Goal: Task Accomplishment & Management: Use online tool/utility

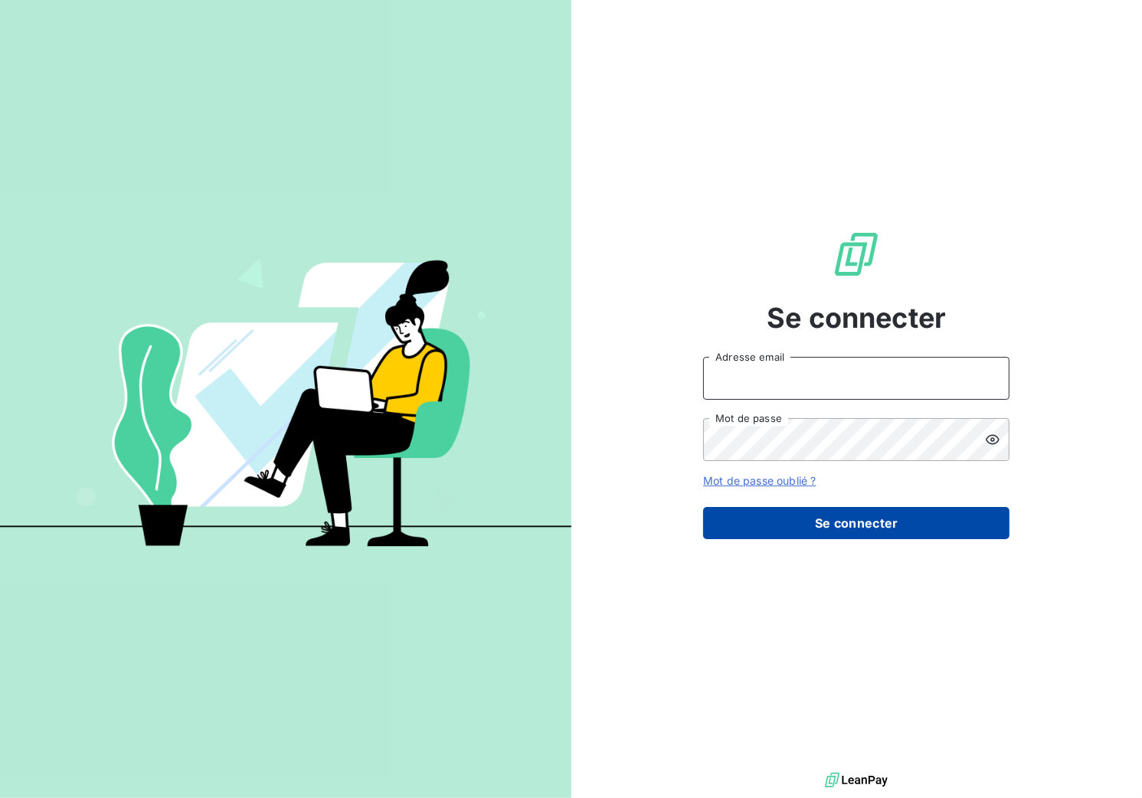
type input "e.paquet@bcpinfo.net"
click at [782, 520] on button "Se connecter" at bounding box center [856, 523] width 306 height 32
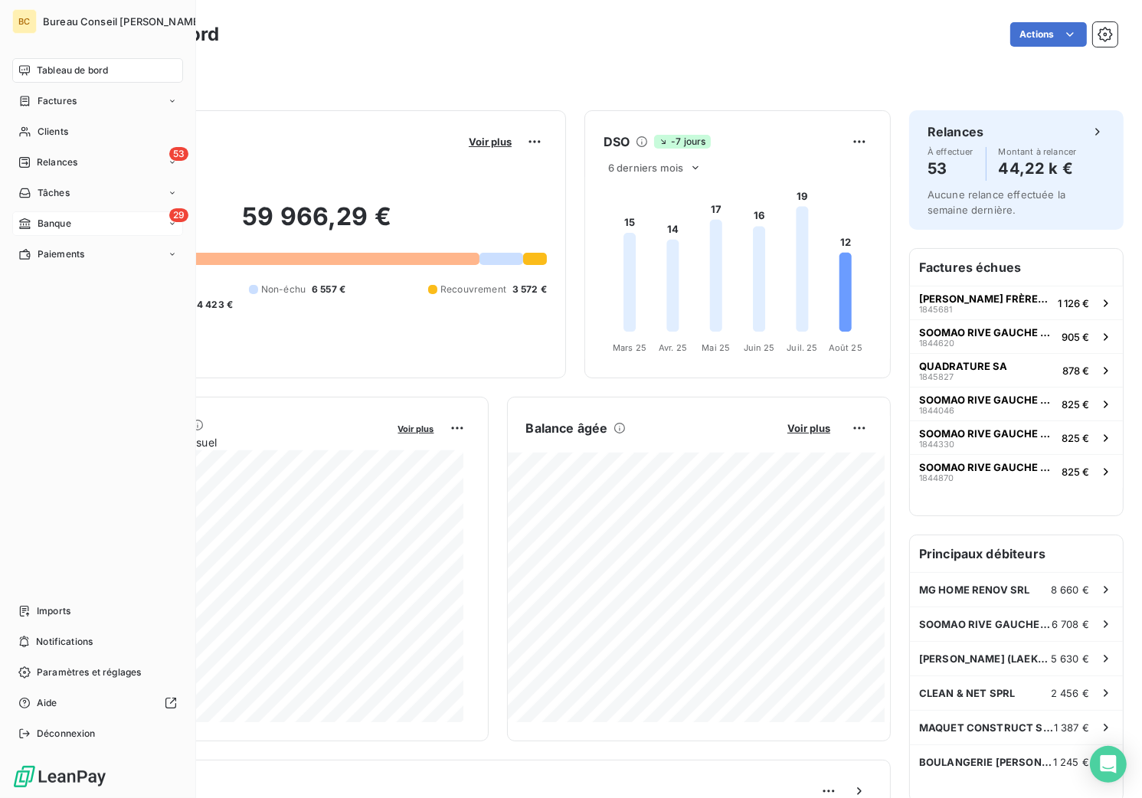
click at [76, 227] on div "29 Banque" at bounding box center [97, 223] width 171 height 25
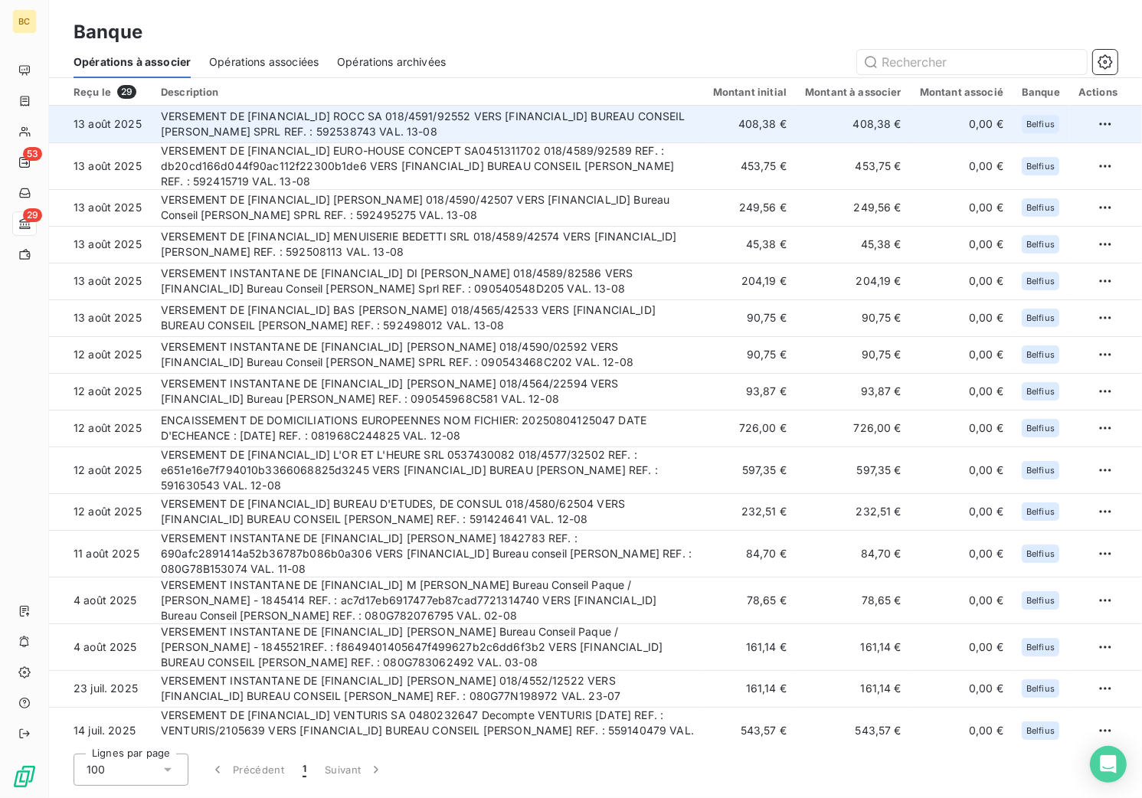
click at [601, 128] on td "VERSEMENT DE [FINANCIAL_ID] ROCC SA 018/4591/92552 VERS [FINANCIAL_ID] BUREAU C…" at bounding box center [428, 124] width 552 height 37
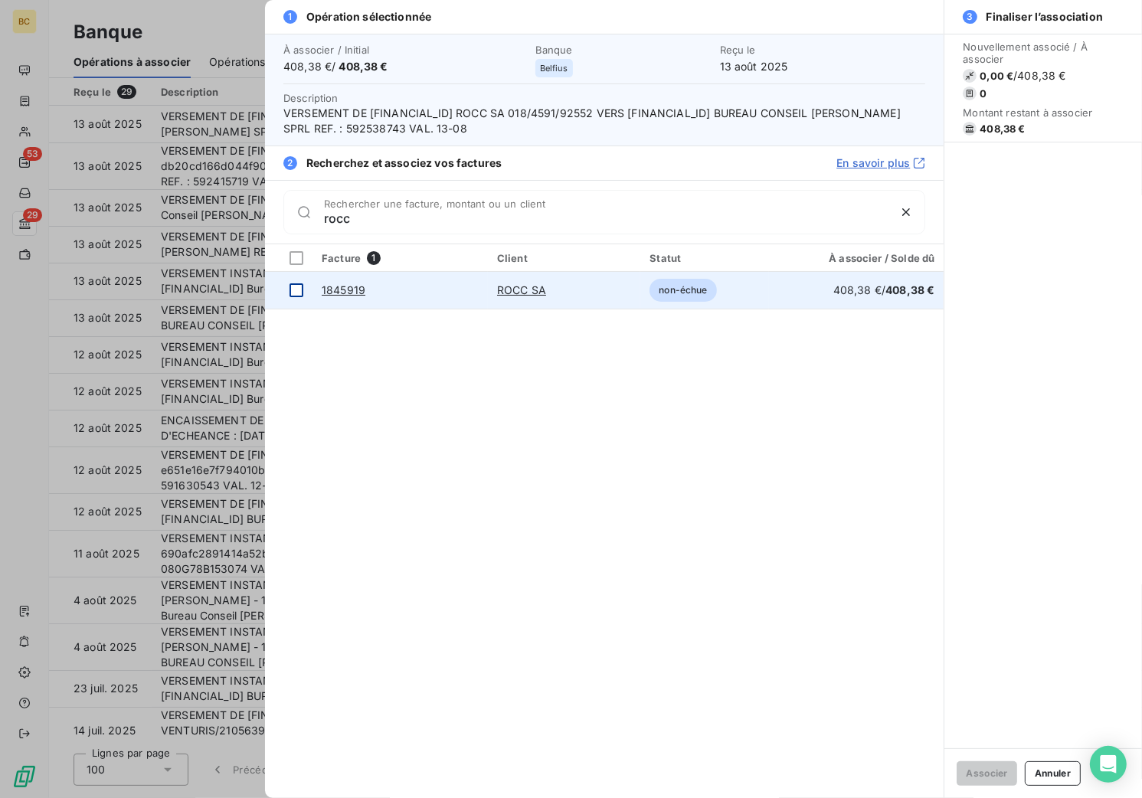
type input "rocc"
click at [299, 283] on div at bounding box center [296, 290] width 14 height 14
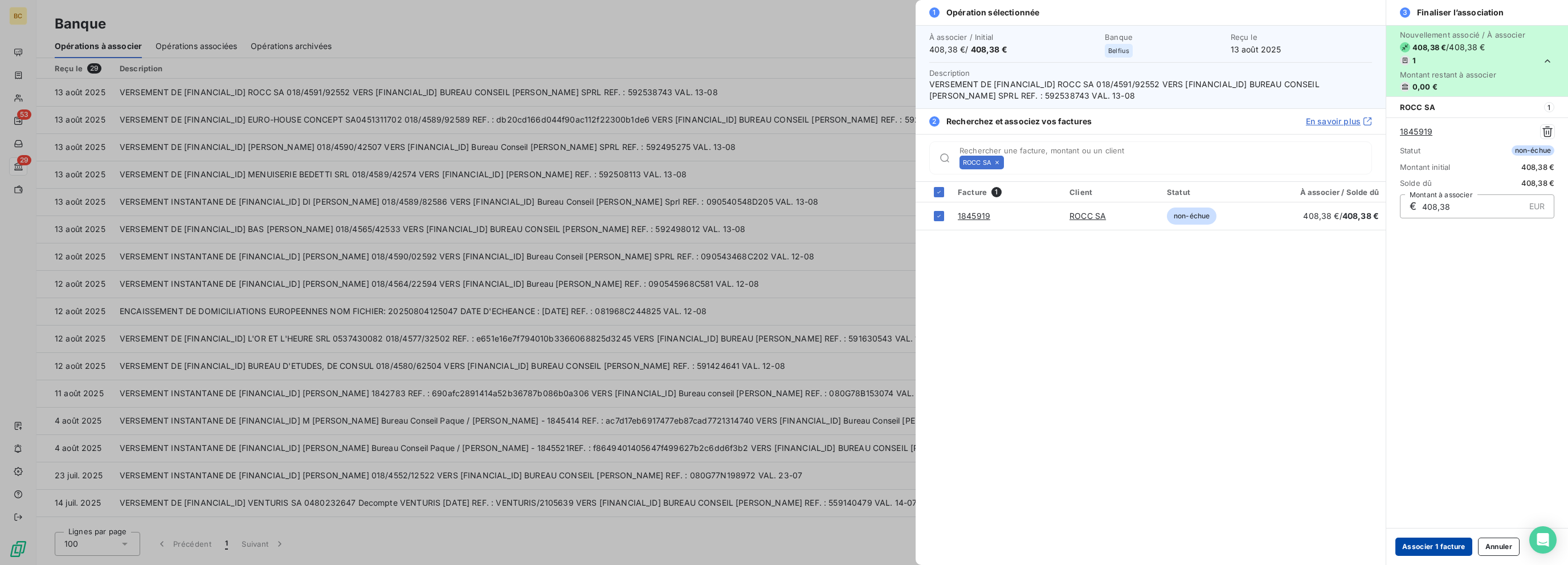
click at [849, 542] on button "Associer 1 facture" at bounding box center [1433, 546] width 77 height 19
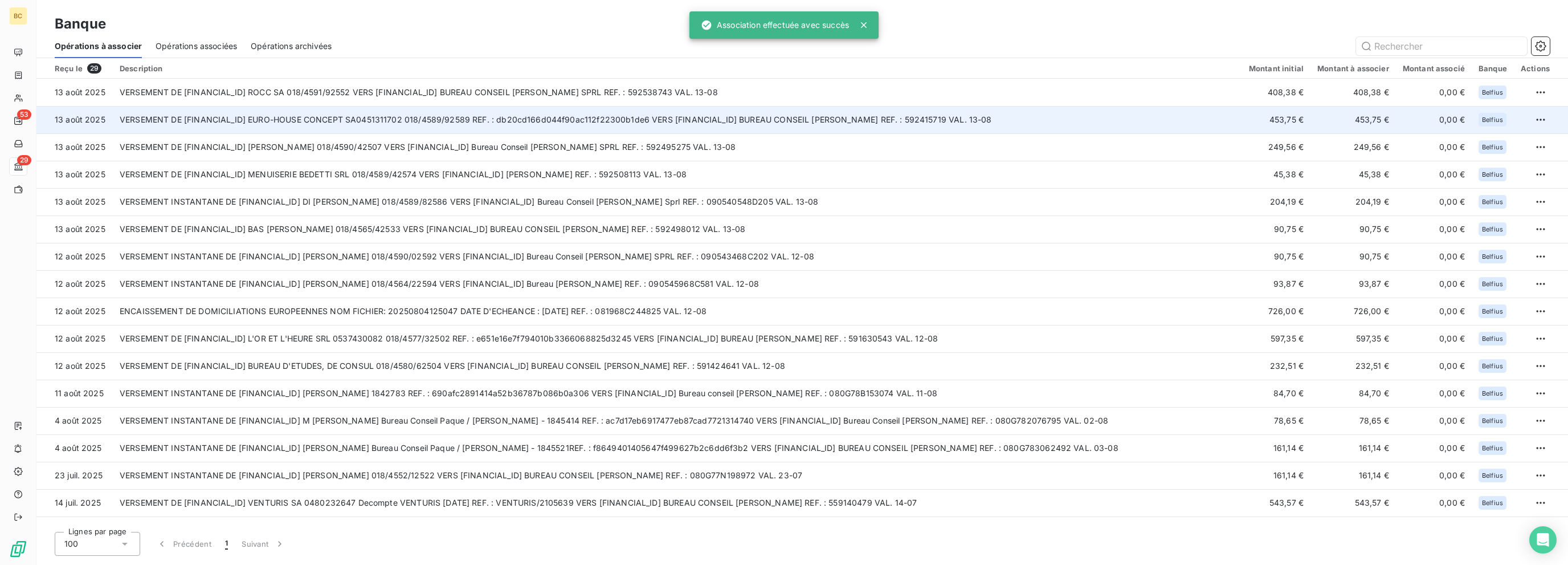
click at [539, 113] on td "VERSEMENT DE [FINANCIAL_ID] EURO-HOUSE CONCEPT SA0451311702 018/4589/92589 REF.…" at bounding box center [678, 119] width 1130 height 28
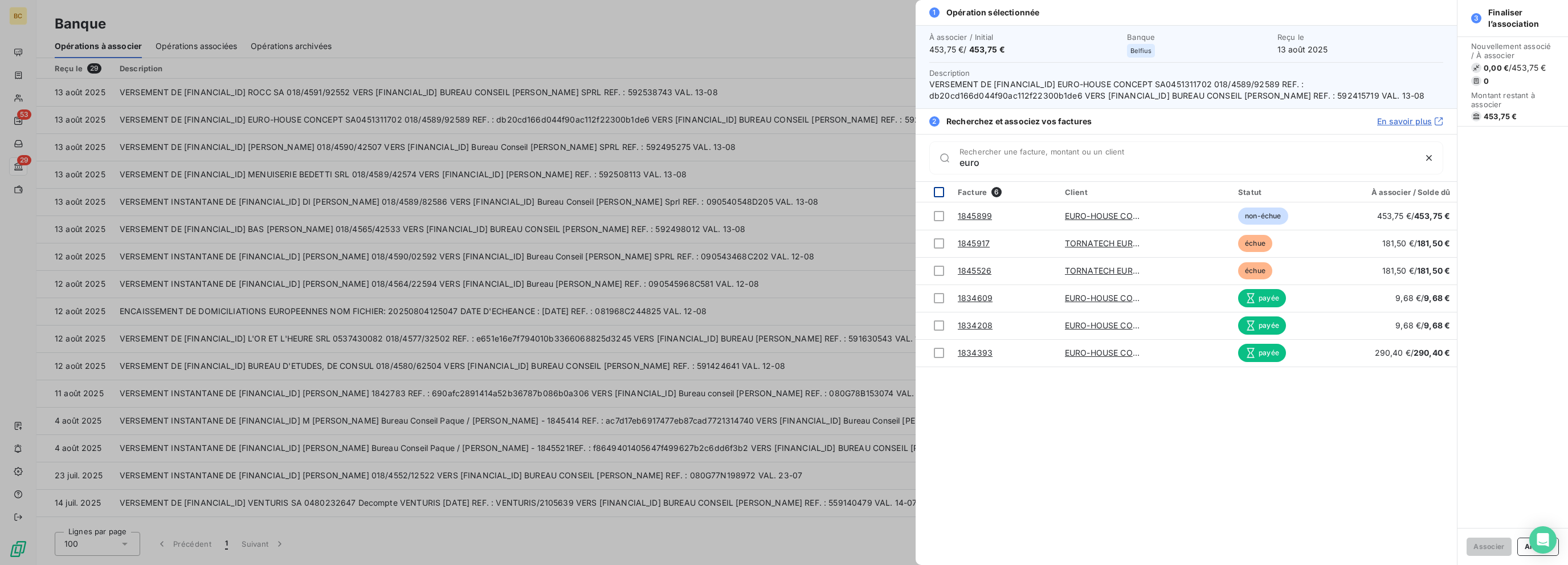
type input "euro"
click at [849, 189] on div at bounding box center [939, 192] width 10 height 10
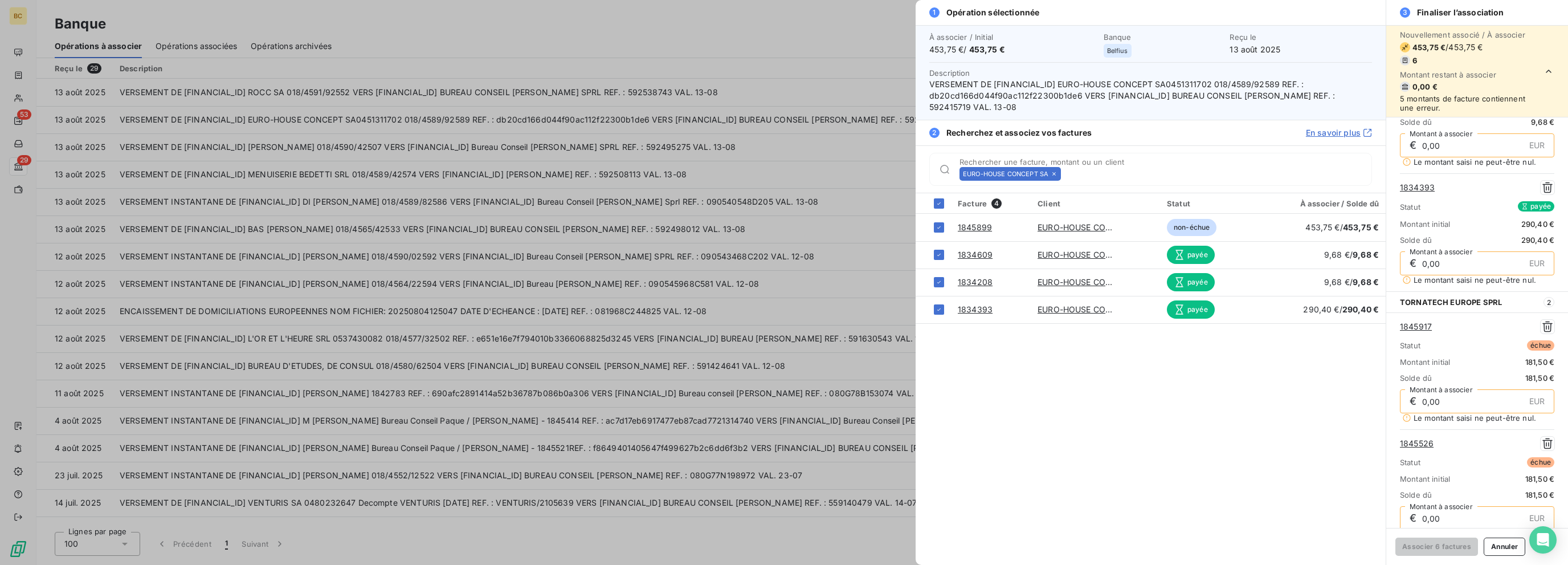
click at [814, 293] on div at bounding box center [784, 282] width 1568 height 565
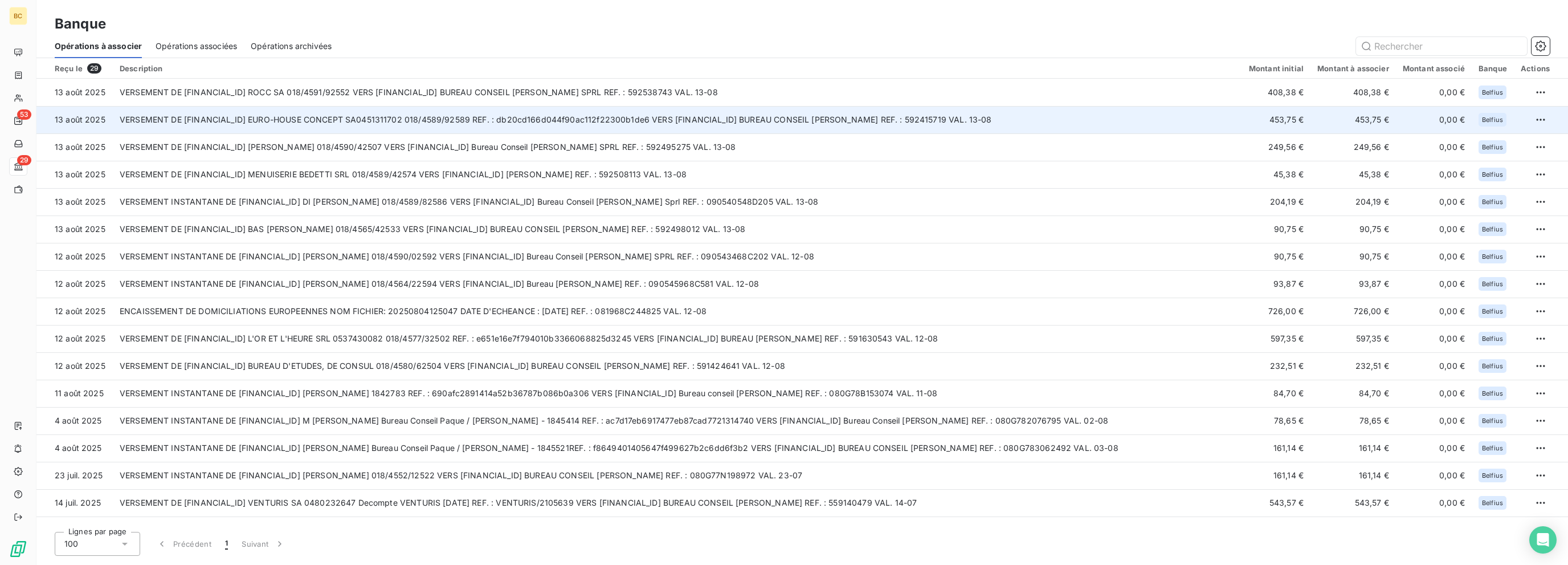
click at [461, 115] on td "VERSEMENT DE [FINANCIAL_ID] EURO-HOUSE CONCEPT SA0451311702 018/4589/92589 REF.…" at bounding box center [678, 119] width 1130 height 28
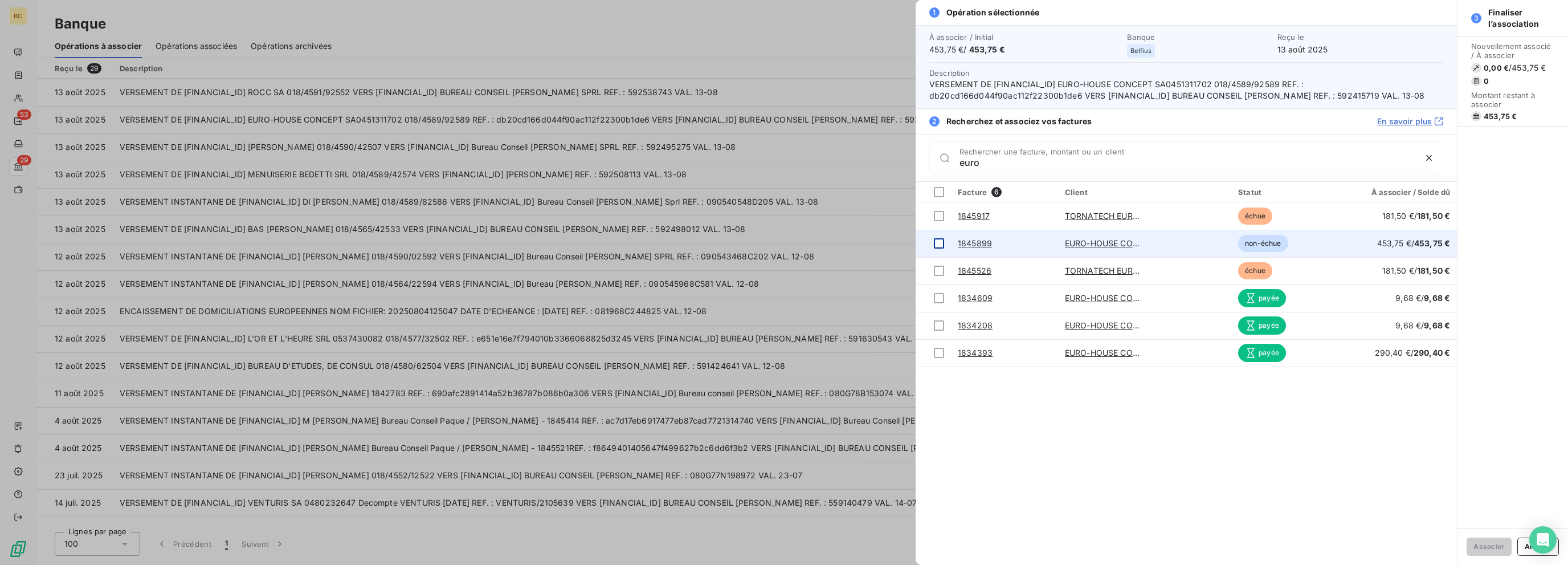
type input "euro"
click at [849, 239] on div at bounding box center [939, 243] width 10 height 10
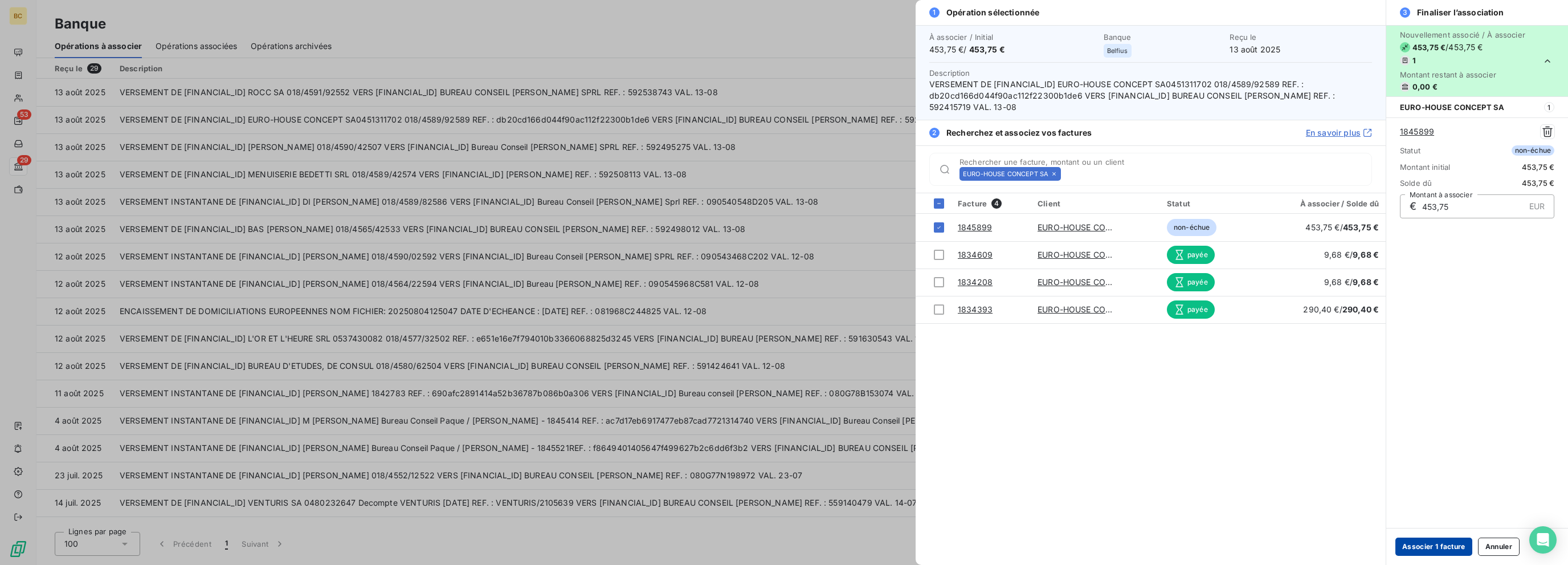
click at [849, 549] on button "Associer 1 facture" at bounding box center [1433, 546] width 77 height 19
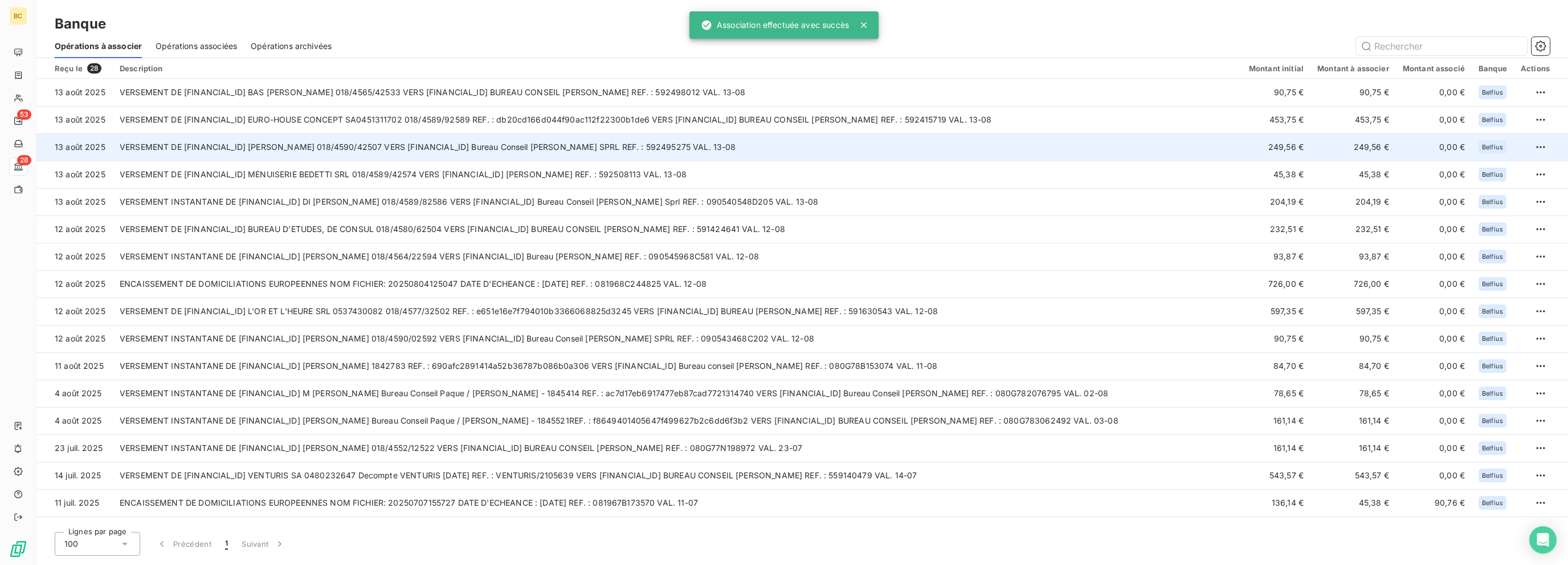
click at [531, 145] on td "VERSEMENT DE [FINANCIAL_ID] [PERSON_NAME] 018/4590/42507 VERS [FINANCIAL_ID] Bu…" at bounding box center [678, 147] width 1130 height 28
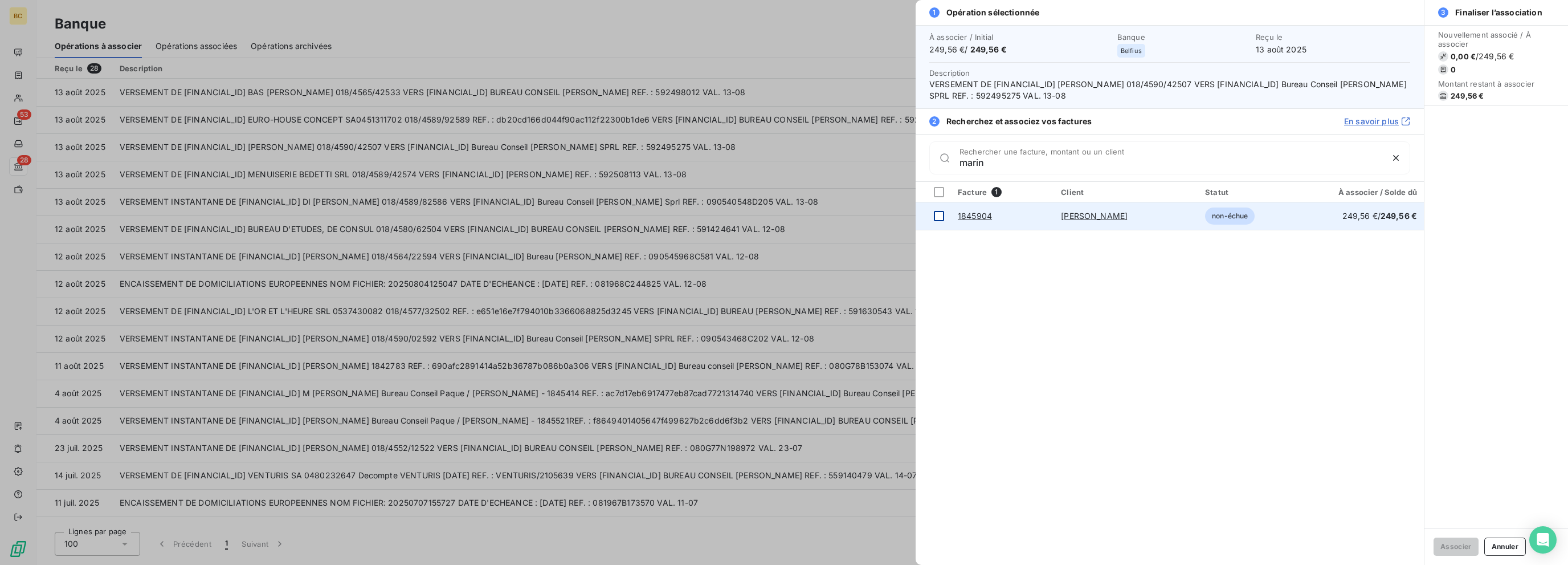
type input "marin"
click at [849, 215] on div at bounding box center [939, 216] width 10 height 10
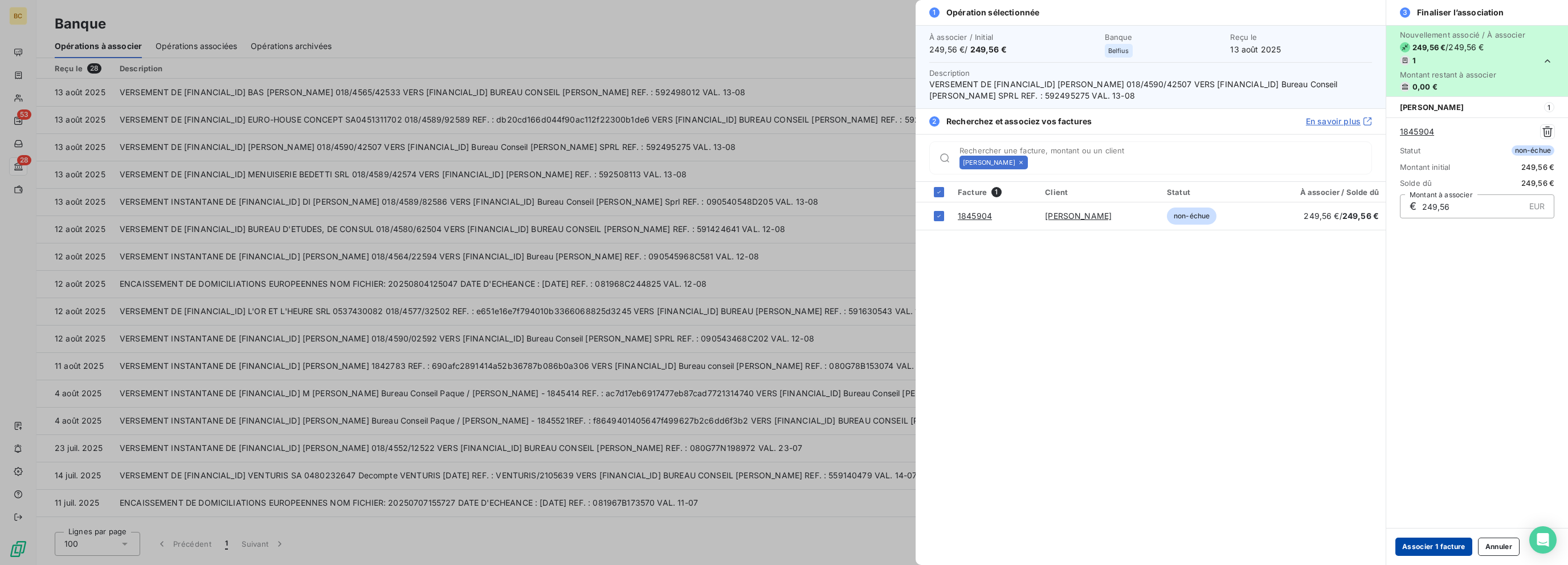
click at [849, 549] on button "Associer 1 facture" at bounding box center [1433, 546] width 77 height 19
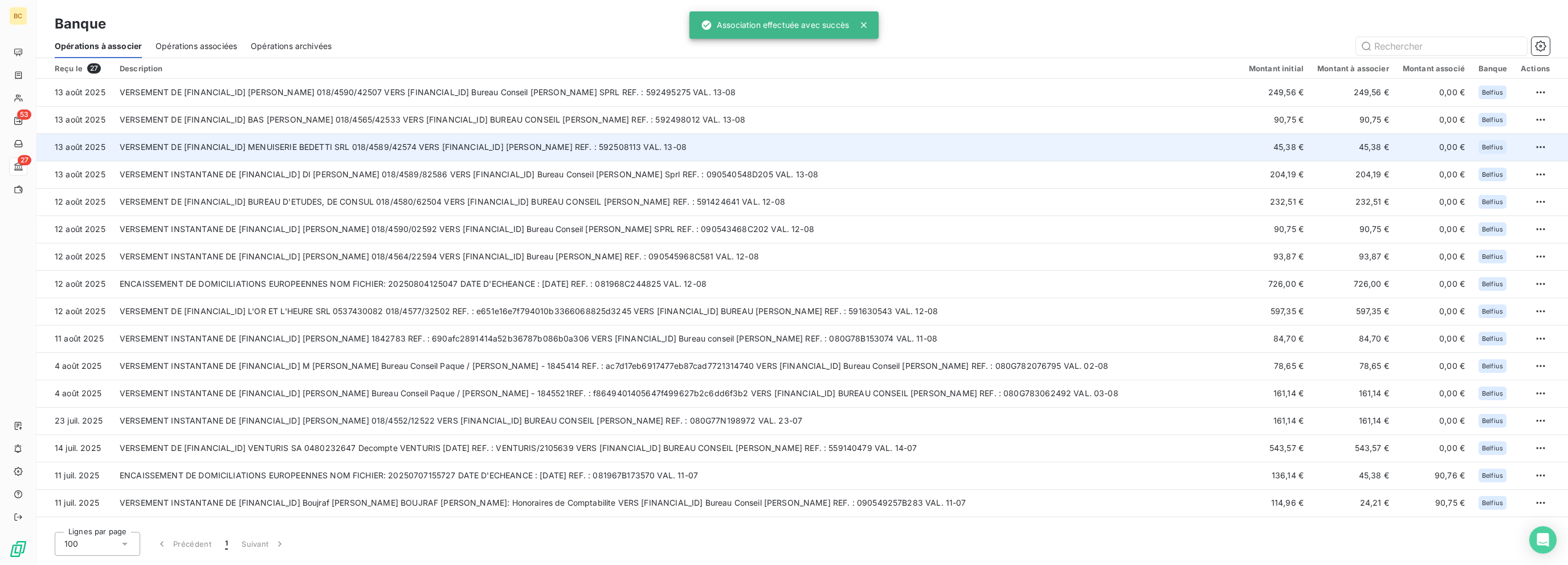
click at [642, 139] on td "VERSEMENT DE [FINANCIAL_ID] MENUISERIE BEDETTI SRL 018/4589/42574 VERS [FINANCI…" at bounding box center [678, 147] width 1130 height 28
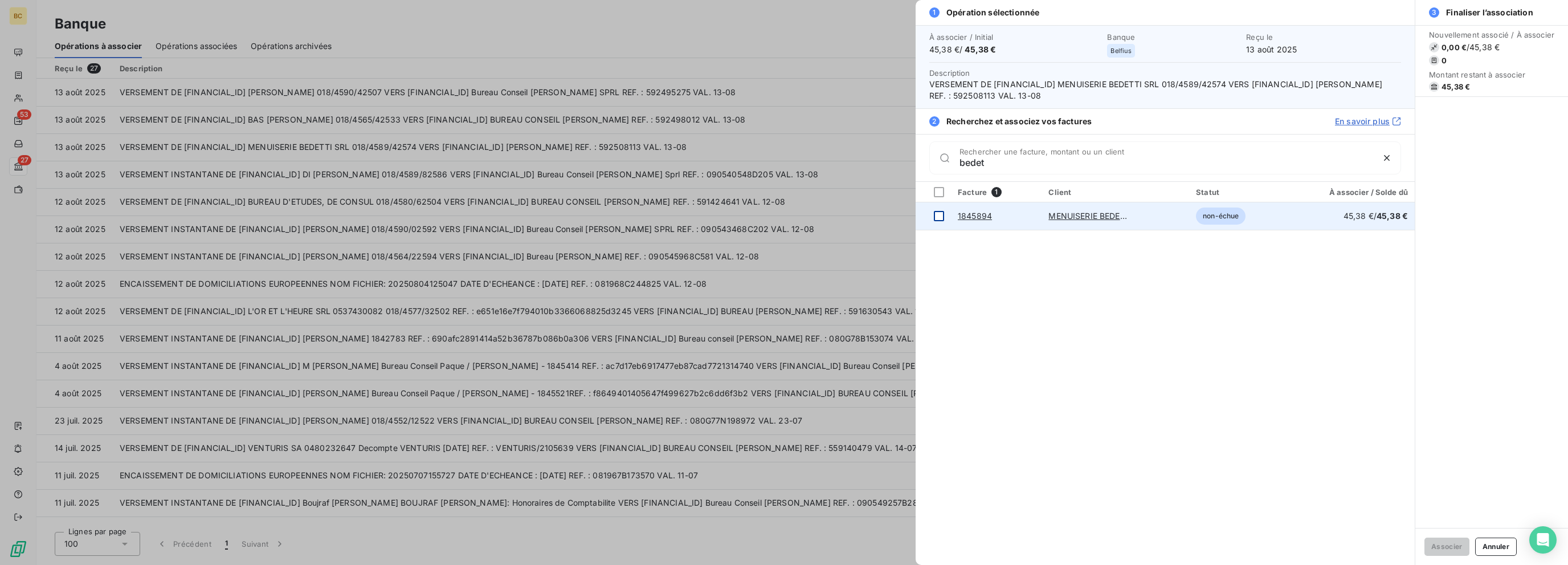
type input "bedet"
click at [849, 213] on td at bounding box center [933, 216] width 35 height 28
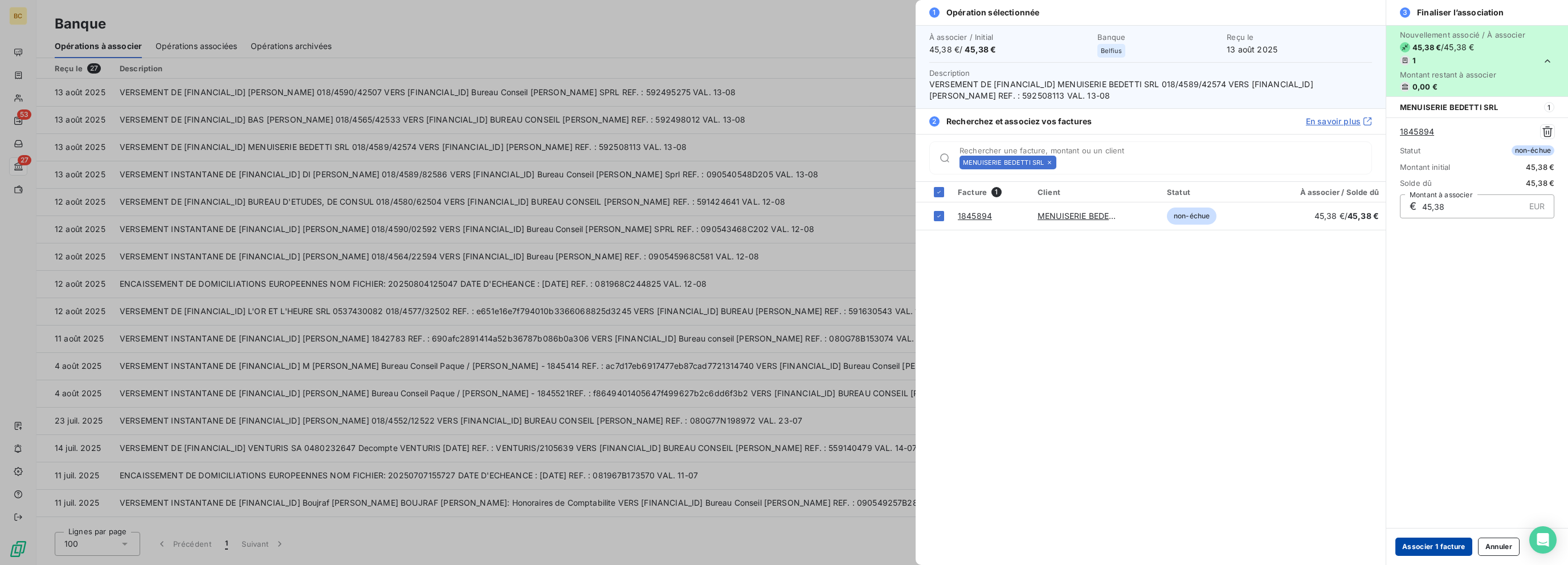
click at [849, 539] on button "Associer 1 facture" at bounding box center [1433, 546] width 77 height 19
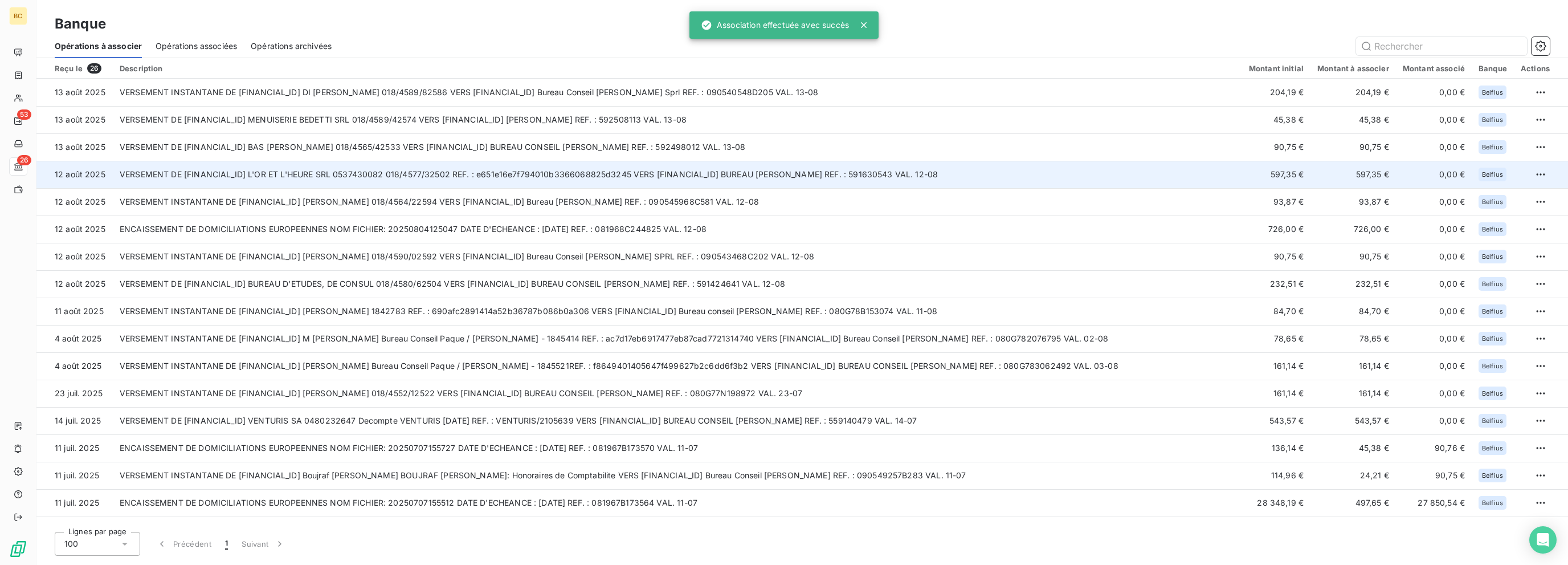
click at [734, 176] on td "VERSEMENT DE [FINANCIAL_ID] L'OR ET L'HEURE SRL 0537430082 018/4577/32502 REF. …" at bounding box center [678, 174] width 1130 height 28
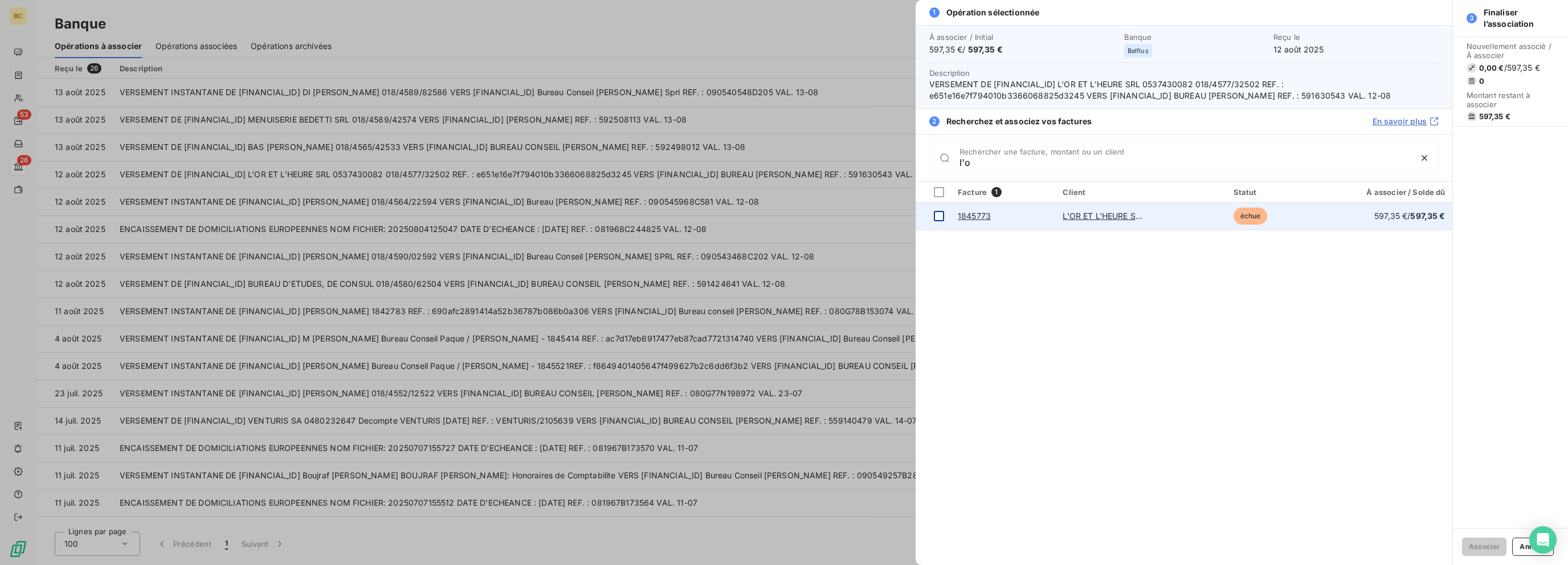
type input "l'o"
click at [849, 214] on div at bounding box center [939, 216] width 10 height 10
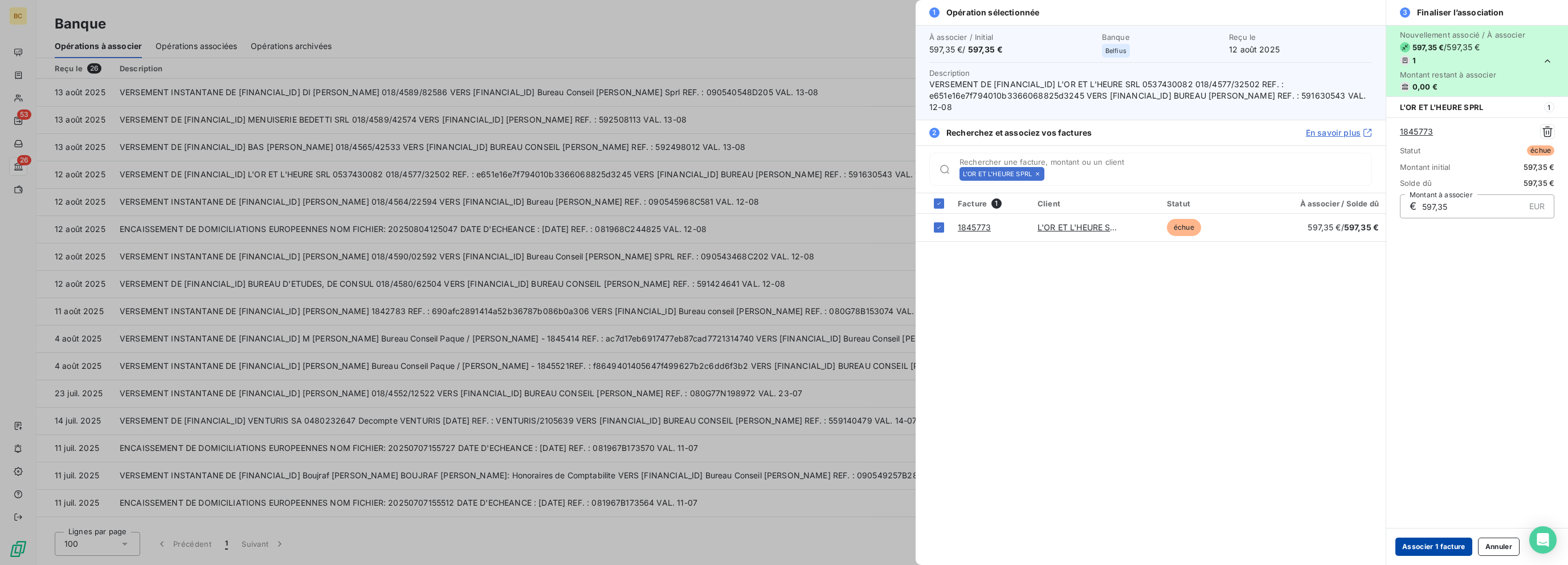
click at [849, 552] on button "Associer 1 facture" at bounding box center [1433, 546] width 77 height 19
